Goal: Information Seeking & Learning: Find specific page/section

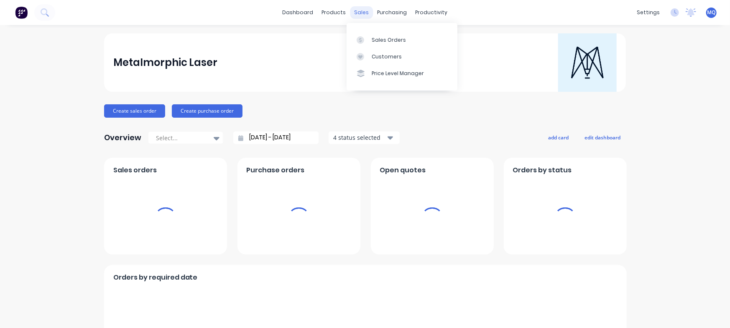
click at [352, 11] on div "sales" at bounding box center [361, 12] width 23 height 13
click at [374, 36] on link "Sales Orders" at bounding box center [401, 39] width 111 height 17
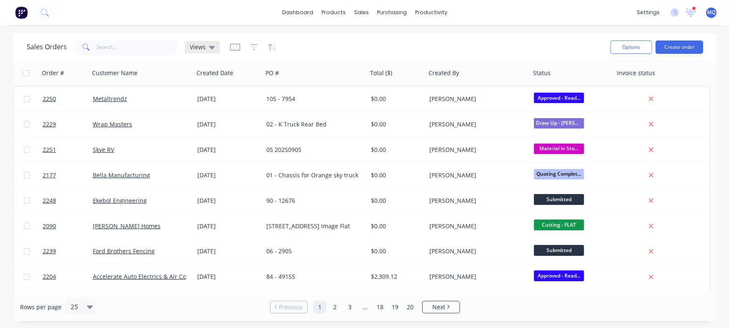
click at [206, 49] on div "Views" at bounding box center [202, 47] width 25 height 8
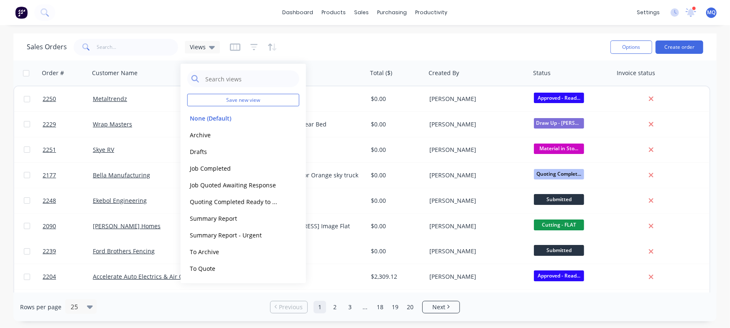
click at [376, 46] on div "Sales Orders Views" at bounding box center [315, 47] width 577 height 20
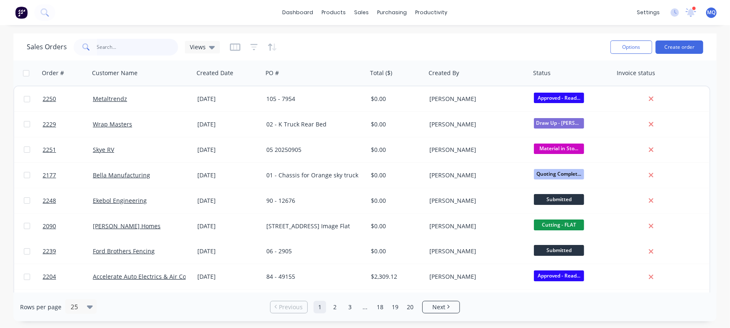
click at [135, 44] on input "text" at bounding box center [137, 47] width 81 height 17
type input "ford"
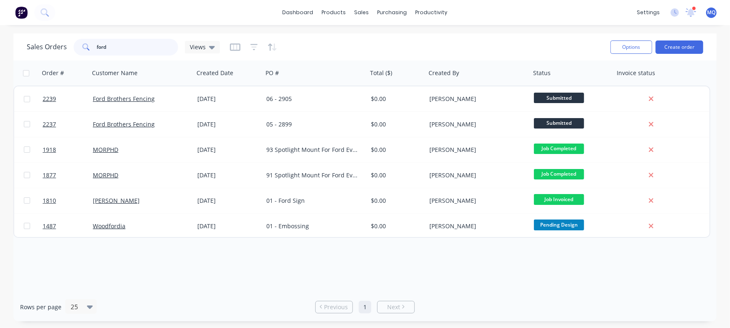
click at [130, 47] on input "ford" at bounding box center [137, 47] width 81 height 17
click at [202, 50] on span "Views" at bounding box center [198, 47] width 16 height 9
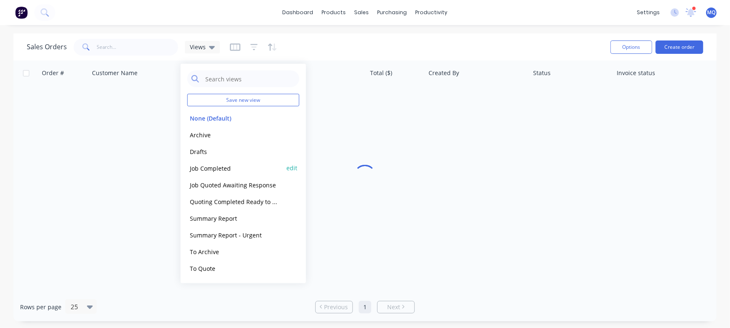
click at [206, 170] on button "Job Completed" at bounding box center [234, 168] width 95 height 10
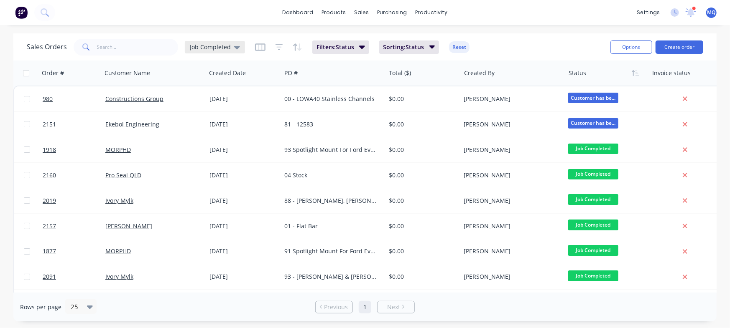
click at [216, 44] on span "Job Completed" at bounding box center [210, 47] width 41 height 9
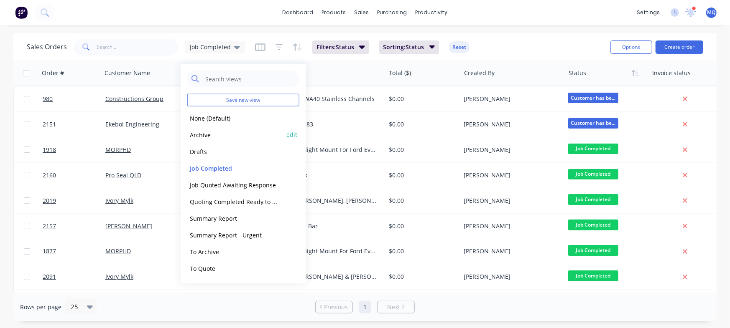
click at [200, 134] on button "Archive" at bounding box center [234, 135] width 95 height 10
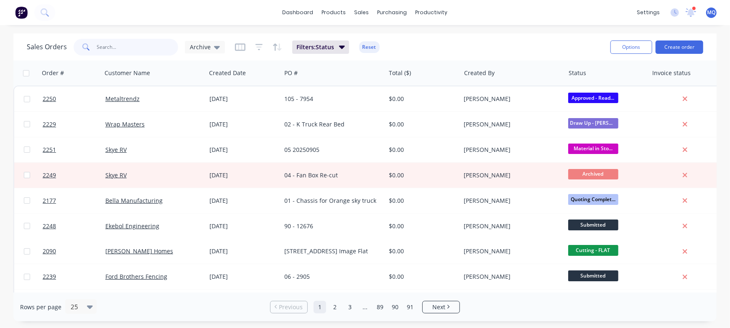
click at [114, 50] on input "text" at bounding box center [137, 47] width 81 height 17
type input "ford"
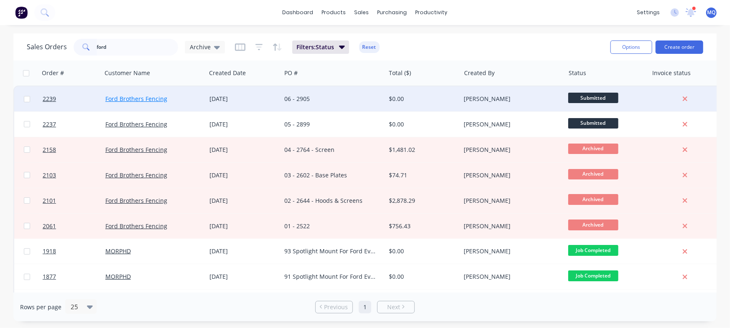
click at [139, 98] on link "Ford Brothers Fencing" at bounding box center [136, 99] width 62 height 8
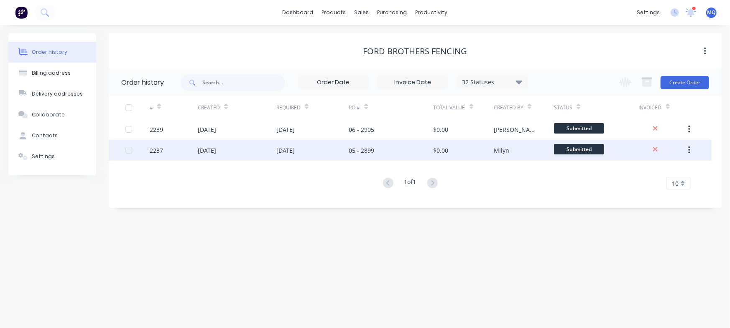
click at [280, 153] on div "[DATE]" at bounding box center [285, 150] width 18 height 9
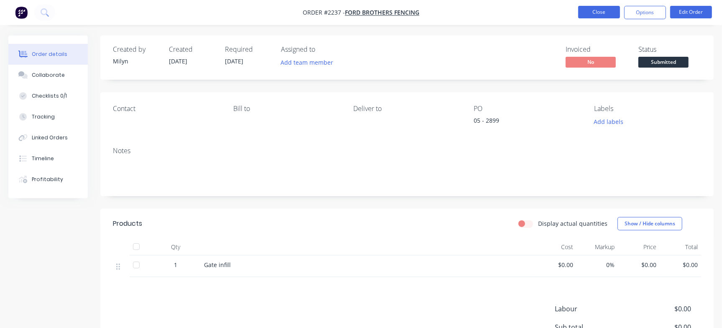
click at [612, 17] on button "Close" at bounding box center [599, 12] width 42 height 13
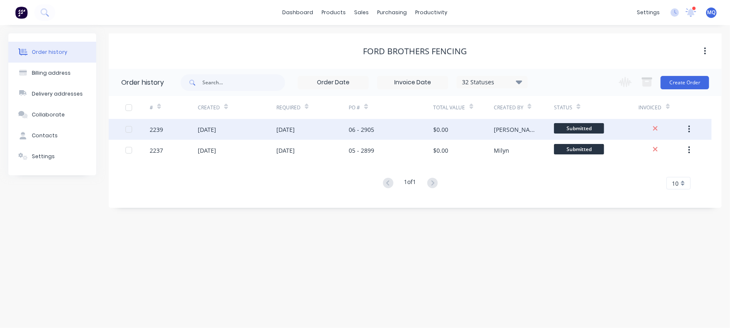
click at [322, 129] on div "[DATE]" at bounding box center [312, 129] width 72 height 21
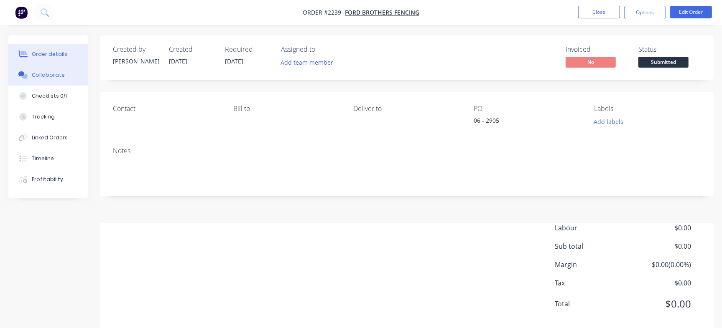
click at [55, 75] on div "Collaborate" at bounding box center [48, 75] width 33 height 8
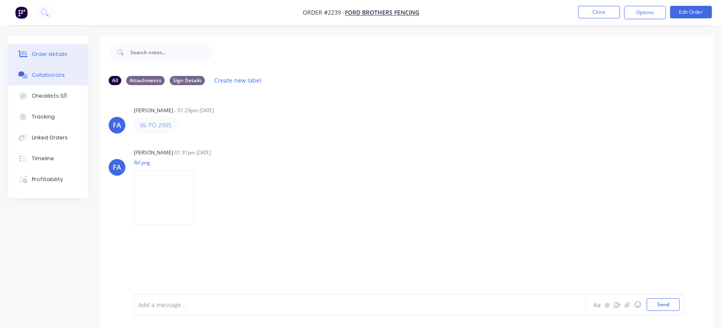
click at [43, 53] on div "Order details" at bounding box center [50, 55] width 36 height 8
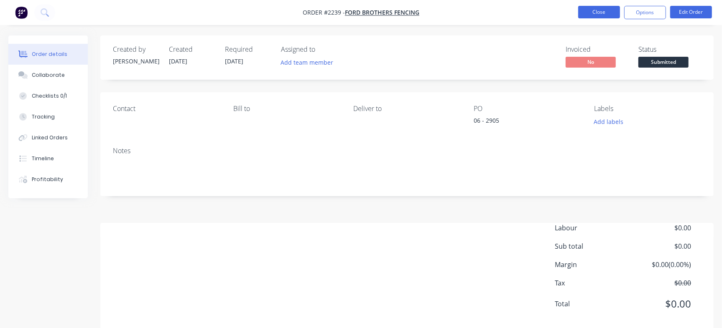
click at [598, 15] on button "Close" at bounding box center [599, 12] width 42 height 13
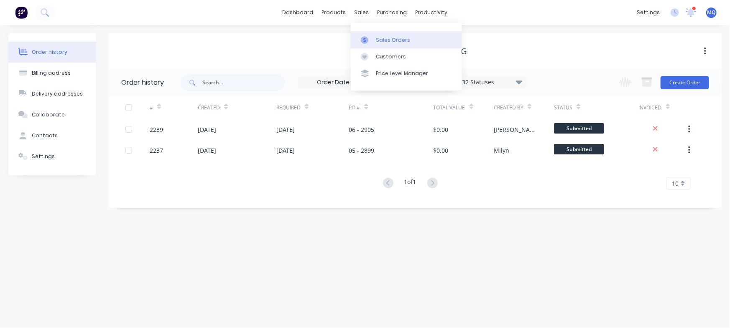
click at [376, 37] on div "Sales Orders" at bounding box center [393, 40] width 34 height 8
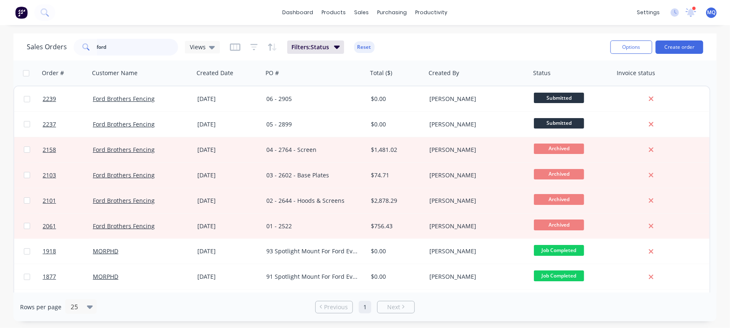
click at [143, 43] on input "ford" at bounding box center [137, 47] width 81 height 17
type input "Skye"
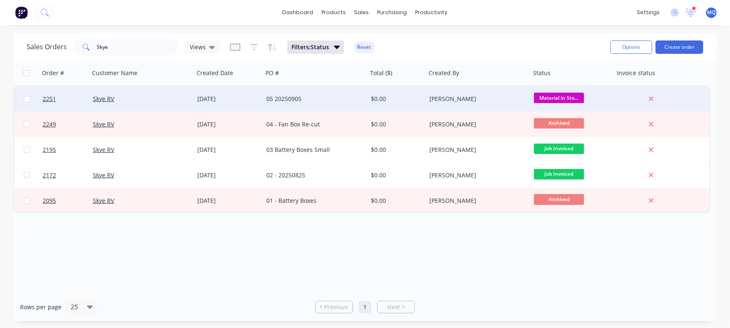
click at [323, 103] on div "05 20250905" at bounding box center [312, 99] width 93 height 8
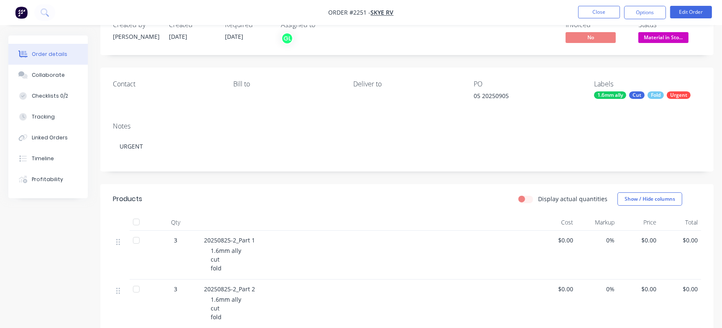
scroll to position [26, 0]
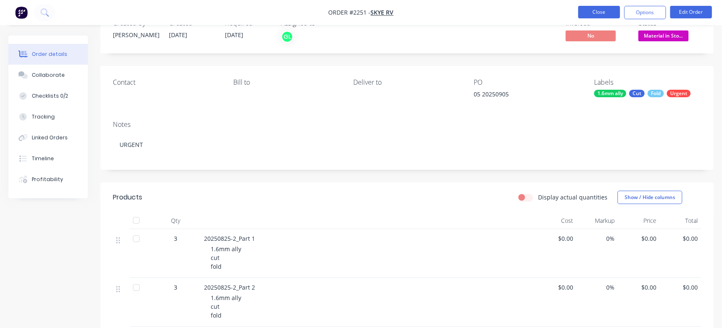
click at [585, 12] on button "Close" at bounding box center [599, 12] width 42 height 13
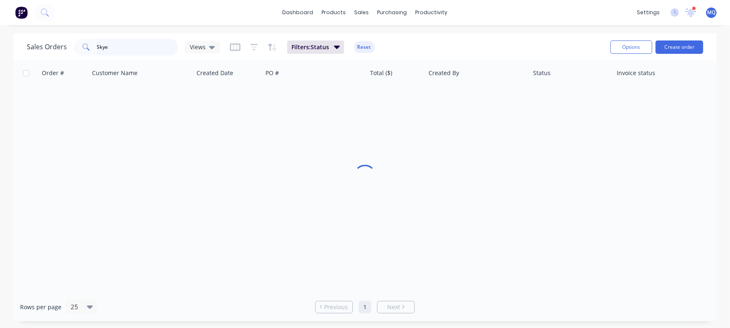
click at [139, 51] on input "Skye" at bounding box center [137, 47] width 81 height 17
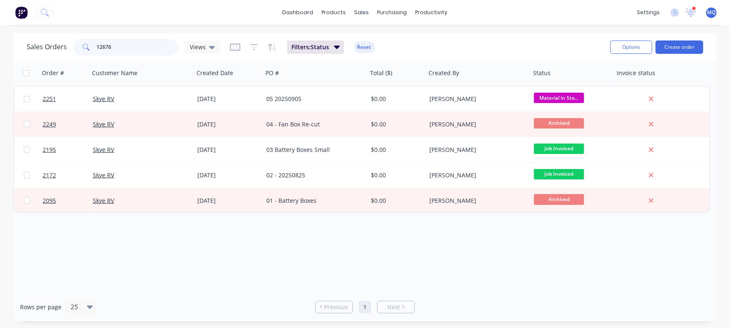
type input "12676"
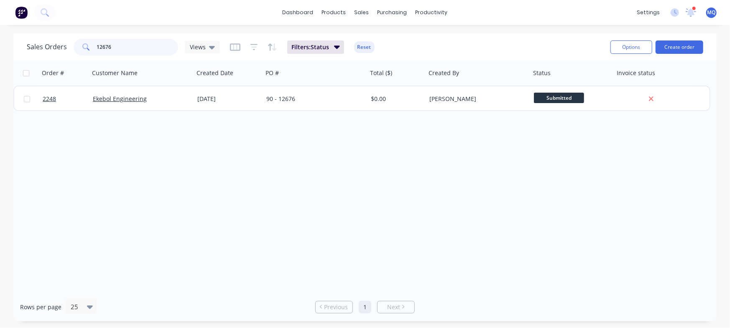
click at [134, 47] on input "12676" at bounding box center [137, 47] width 81 height 17
click at [252, 183] on div "Order # Customer Name Created Date PO # Total ($) Created By Status Invoice sta…" at bounding box center [364, 177] width 703 height 232
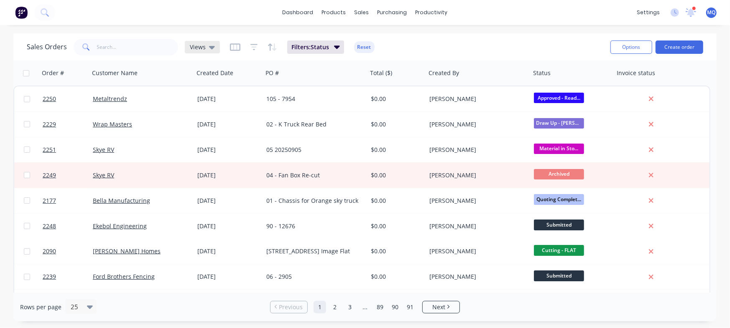
click at [199, 45] on span "Views" at bounding box center [198, 47] width 16 height 9
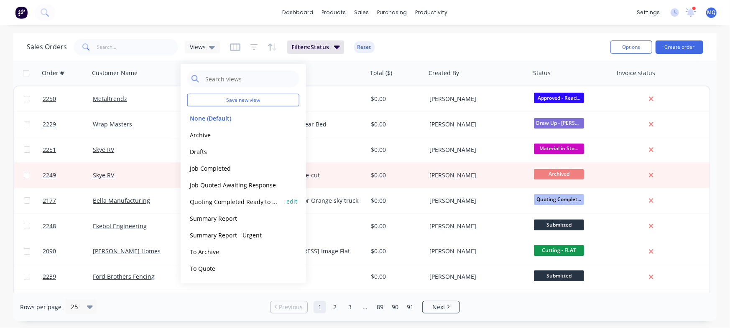
click at [211, 201] on button "Quoting Completed Ready to Send" at bounding box center [234, 202] width 95 height 10
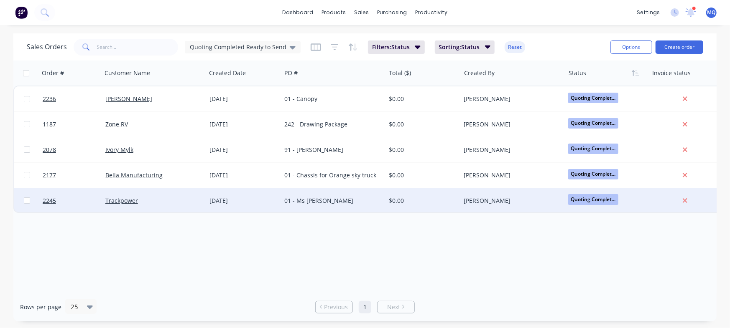
click at [339, 197] on div "01 - Ms [PERSON_NAME]" at bounding box center [330, 201] width 93 height 8
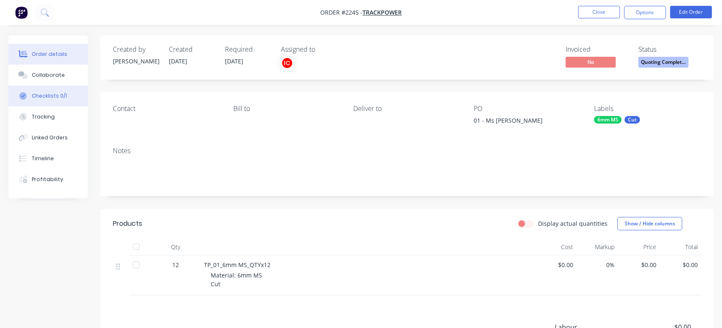
click at [59, 98] on div "Checklists 0/1" at bounding box center [49, 96] width 35 height 8
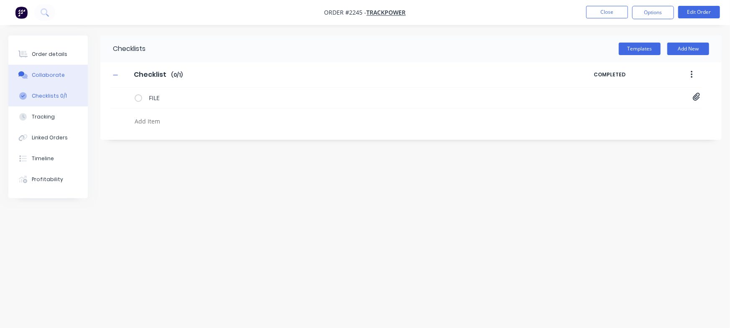
click at [57, 77] on div "Collaborate" at bounding box center [48, 75] width 33 height 8
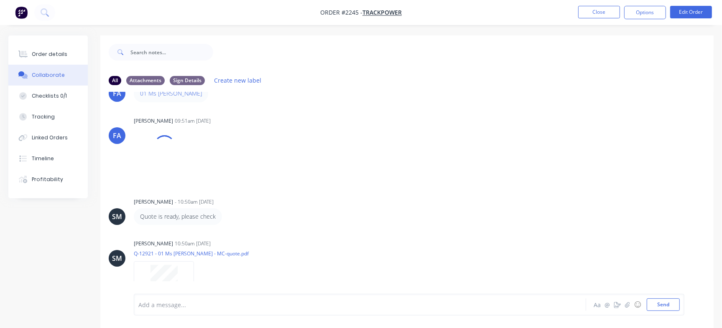
scroll to position [58, 0]
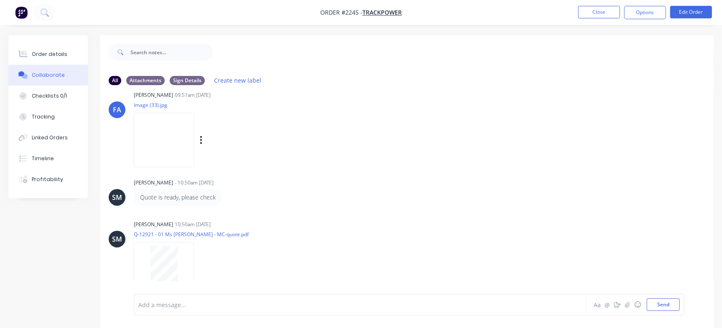
click at [171, 144] on img at bounding box center [164, 140] width 60 height 55
click at [593, 13] on button "Close" at bounding box center [599, 12] width 42 height 13
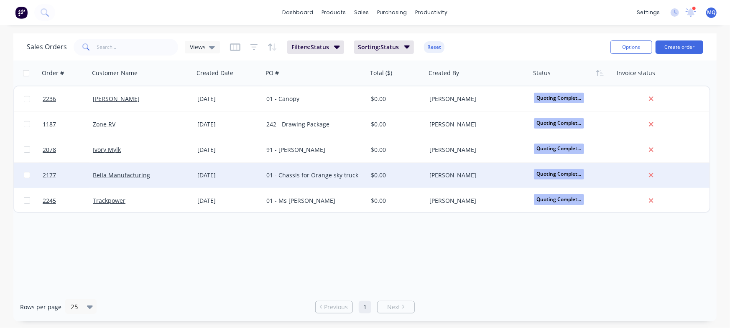
click at [309, 173] on div "01 - Chassis for Orange sky truck" at bounding box center [312, 175] width 93 height 8
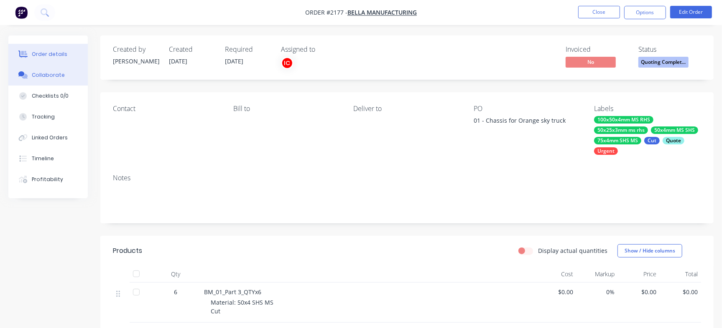
click at [46, 78] on div "Collaborate" at bounding box center [48, 75] width 33 height 8
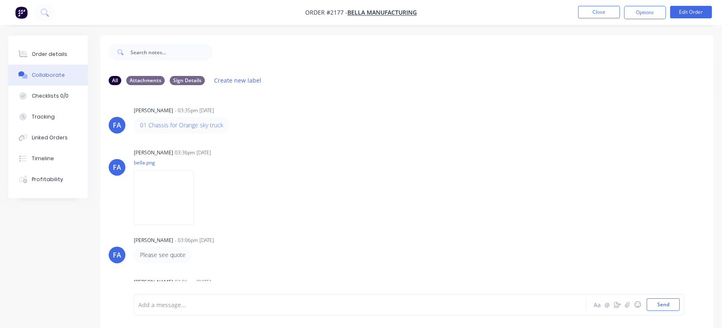
scroll to position [64, 0]
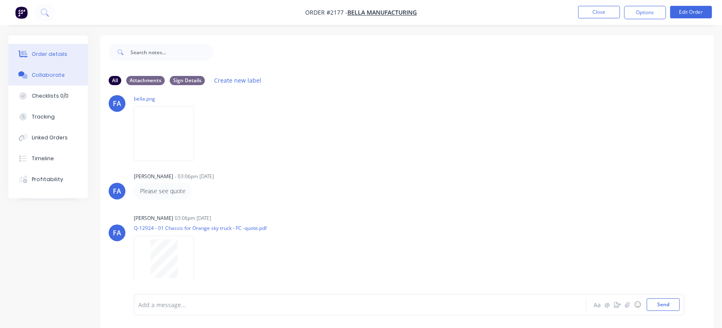
click at [47, 54] on div "Order details" at bounding box center [50, 55] width 36 height 8
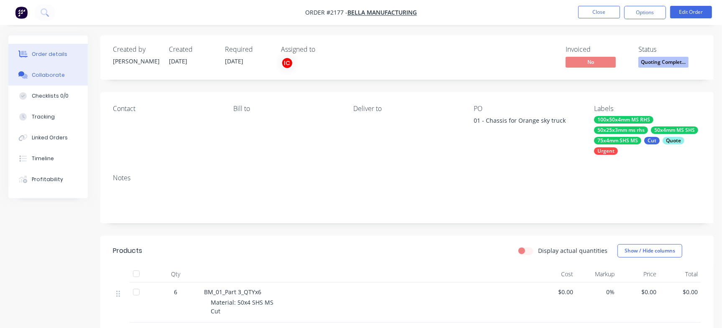
click at [49, 71] on div "Collaborate" at bounding box center [48, 75] width 33 height 8
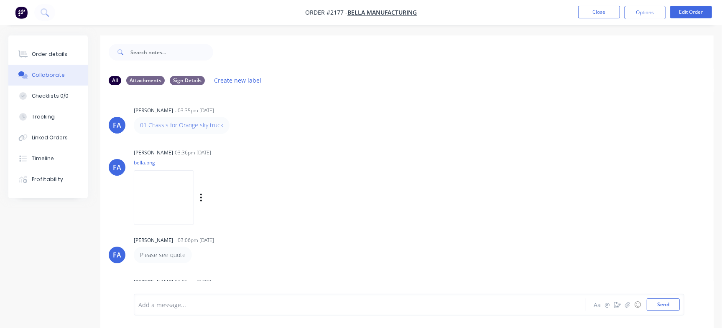
click at [159, 189] on img at bounding box center [164, 197] width 60 height 55
click at [57, 48] on button "Order details" at bounding box center [47, 54] width 79 height 21
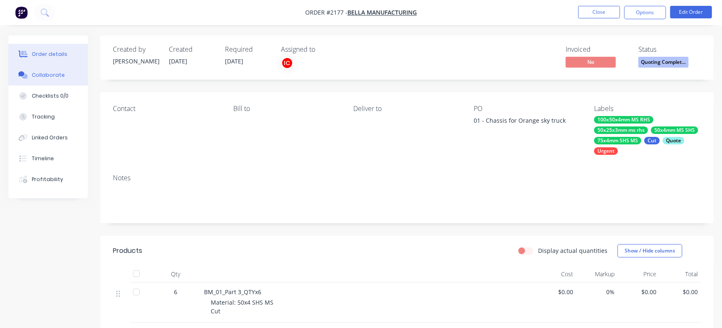
click at [33, 74] on div "Collaborate" at bounding box center [48, 75] width 33 height 8
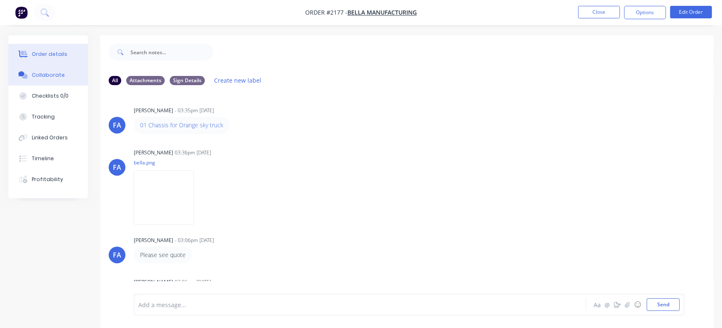
click at [43, 53] on div "Order details" at bounding box center [50, 55] width 36 height 8
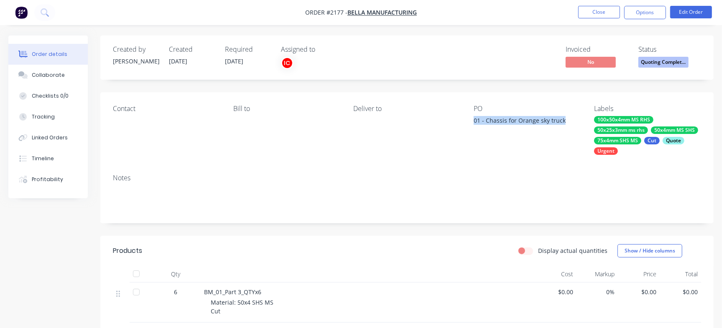
drag, startPoint x: 474, startPoint y: 120, endPoint x: 568, endPoint y: 125, distance: 94.5
click at [568, 125] on div "01 - Chassis for Orange sky truck" at bounding box center [525, 122] width 104 height 12
copy div "01 - Chassis for Orange sky truck"
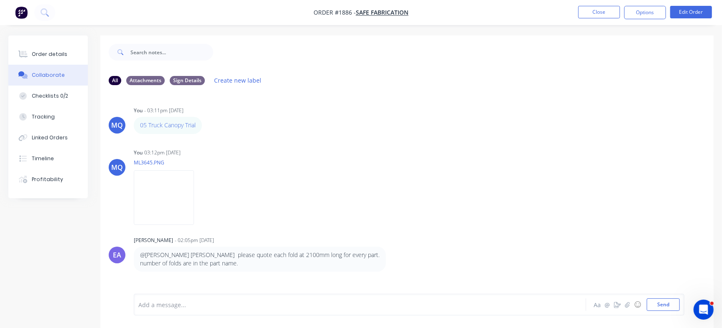
scroll to position [392, 0]
